Goal: Book appointment/travel/reservation

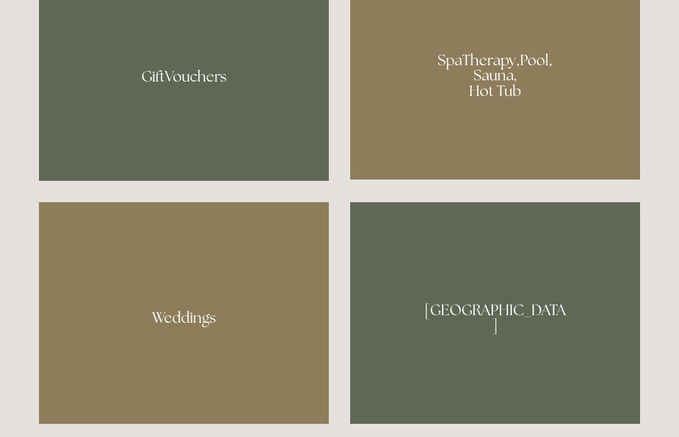
scroll to position [1023, 0]
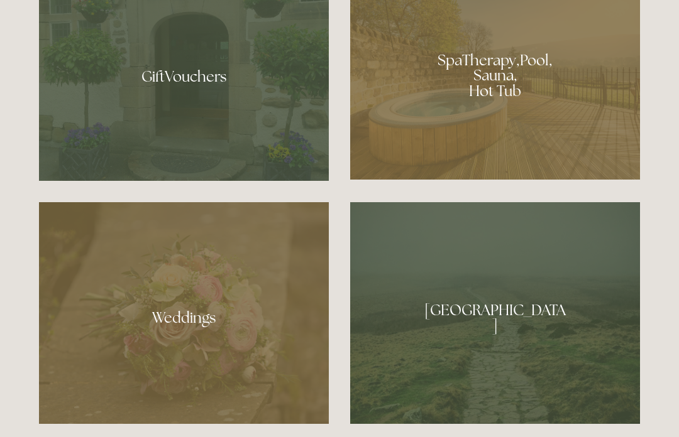
click at [558, 156] on div at bounding box center [495, 71] width 290 height 218
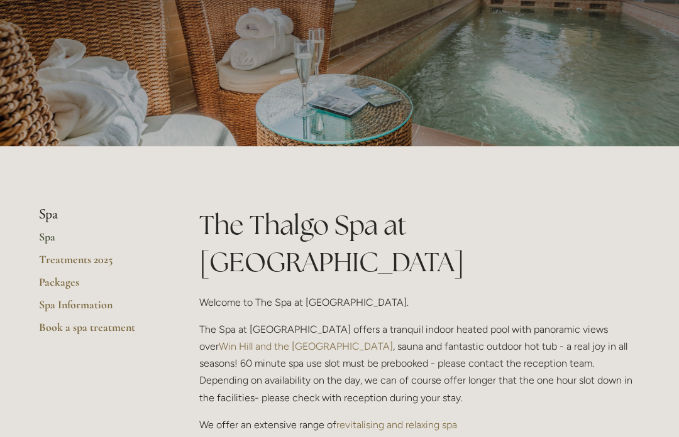
scroll to position [114, 0]
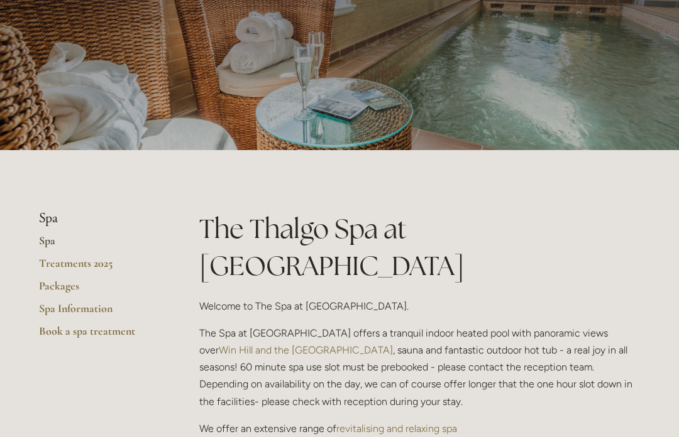
click at [111, 309] on link "Spa Information" at bounding box center [99, 313] width 120 height 23
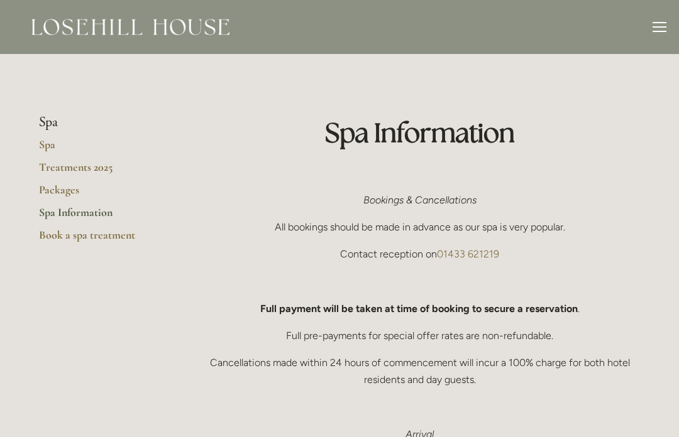
click at [45, 144] on link "Spa" at bounding box center [99, 149] width 120 height 23
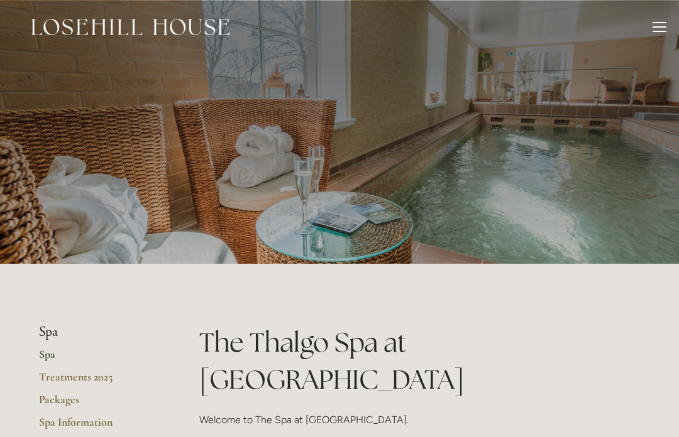
click at [661, 30] on div at bounding box center [659, 29] width 14 height 14
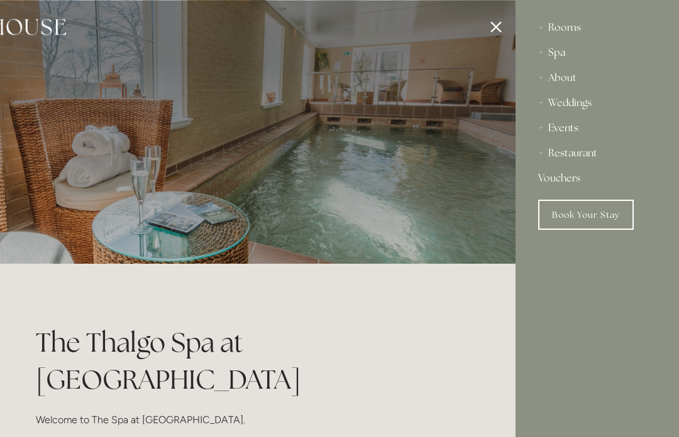
click at [668, 25] on nav "Rooms Rooms Your Stay Book a stay Offers Spa Spa" at bounding box center [596, 137] width 163 height 275
click at [580, 88] on div "About" at bounding box center [597, 77] width 118 height 25
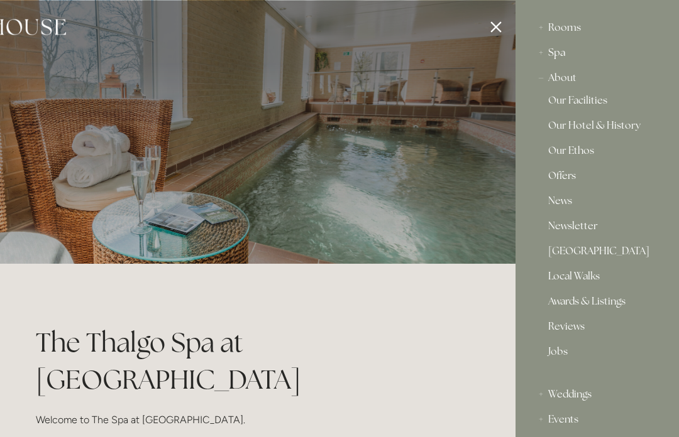
click at [576, 81] on div "About" at bounding box center [597, 77] width 118 height 25
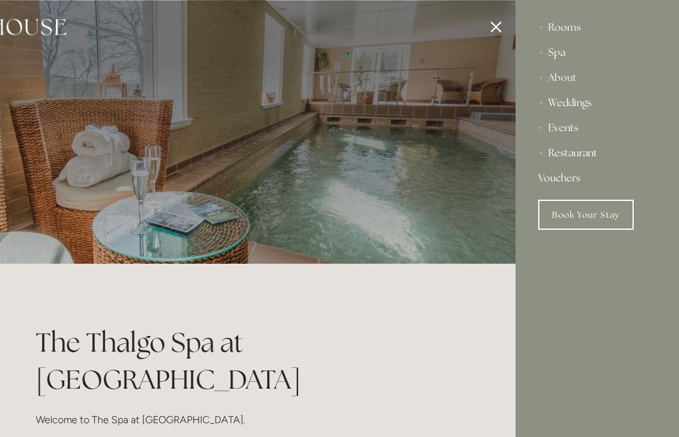
click at [571, 86] on div "About" at bounding box center [597, 77] width 118 height 25
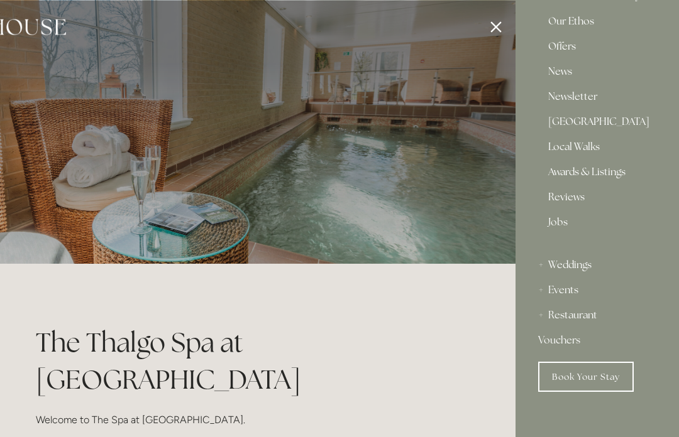
scroll to position [129, 0]
click at [596, 380] on link "Book Your Stay" at bounding box center [586, 377] width 96 height 30
